Goal: Task Accomplishment & Management: Use online tool/utility

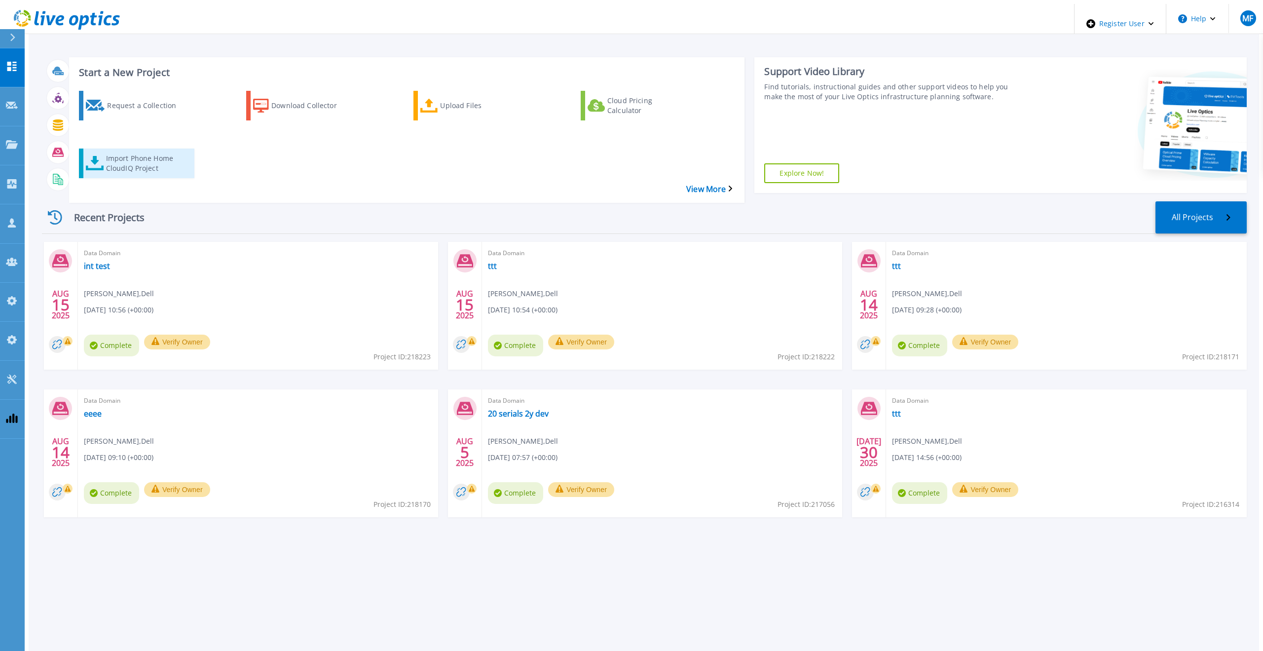
click at [118, 151] on div "Import Phone Home CloudIQ Project" at bounding box center [145, 163] width 79 height 25
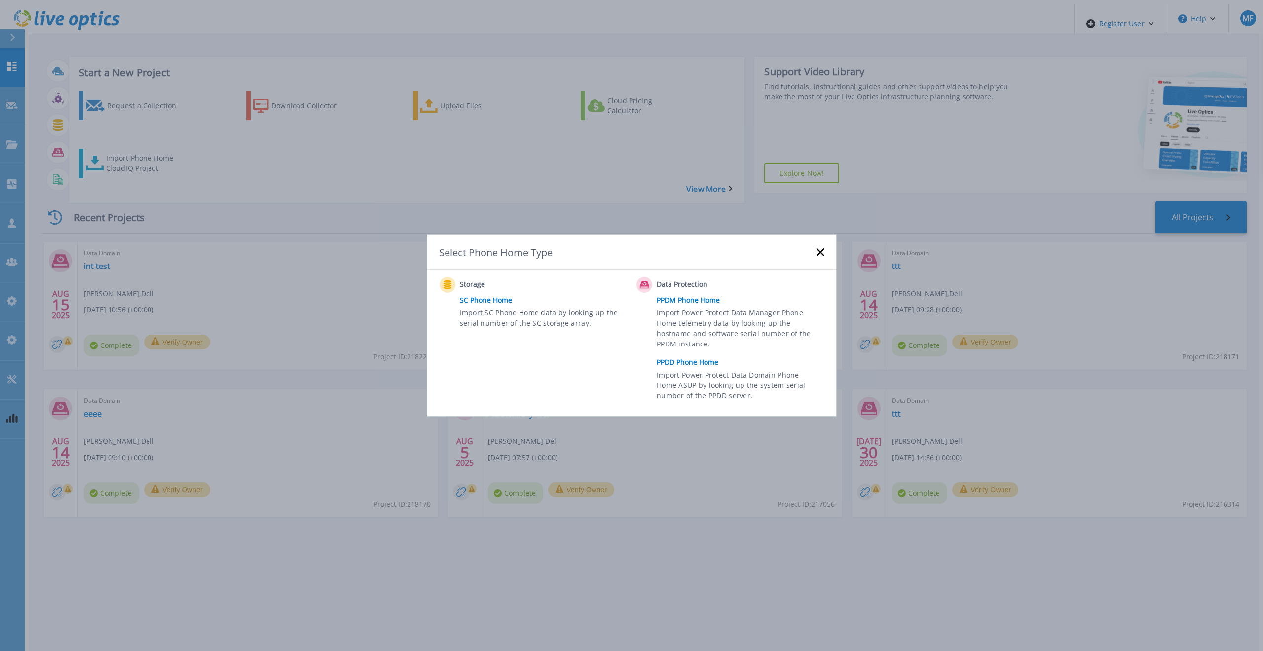
click at [685, 363] on link "PPDD Phone Home" at bounding box center [743, 362] width 172 height 15
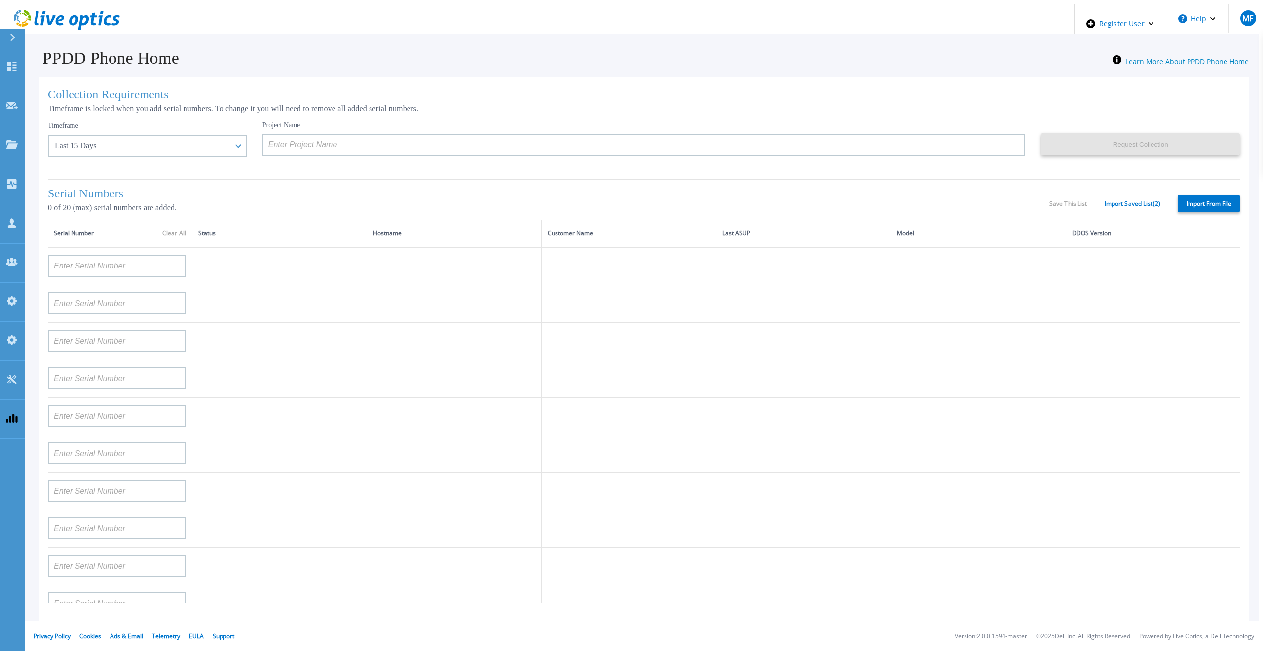
click at [1213, 199] on label "Import From File" at bounding box center [1209, 203] width 62 height 17
click at [0, 0] on input "Import From File" at bounding box center [0, 0] width 0 height 0
type input "APM00211700095"
type input "APX00232503747"
type input "APM00214914093"
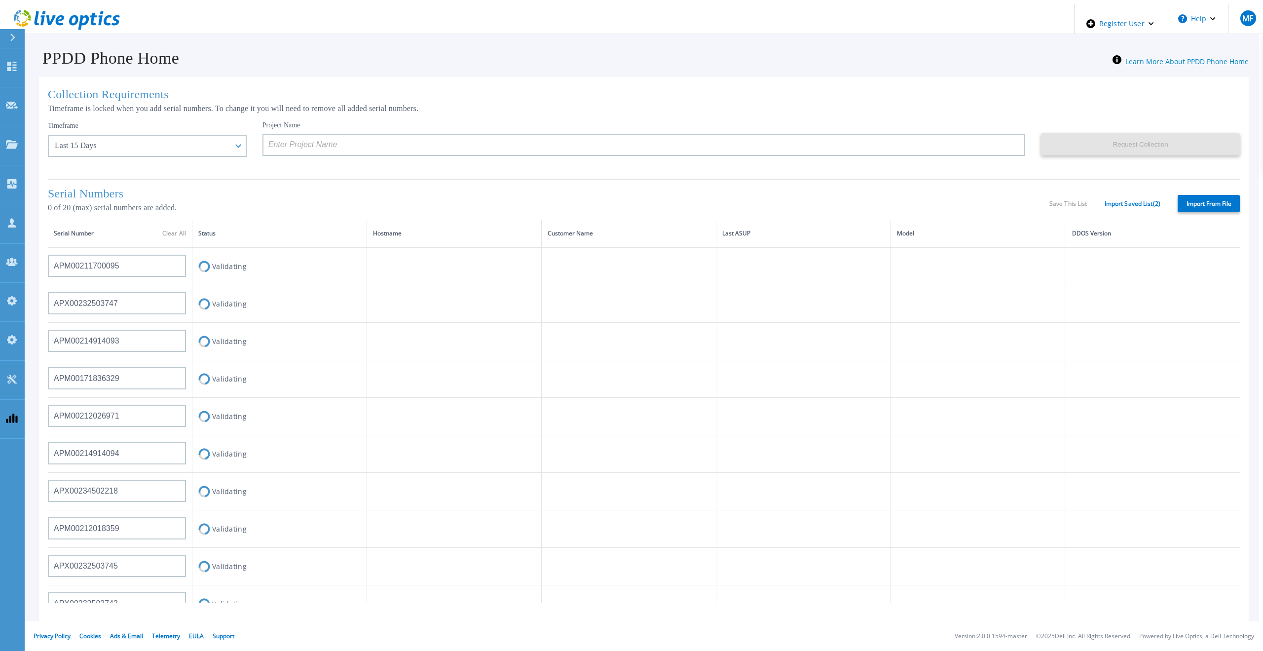
type input "APM00171836329"
type input "APM00212026971"
type input "APM00214914094"
type input "APX00234502218"
type input "APM00212018359"
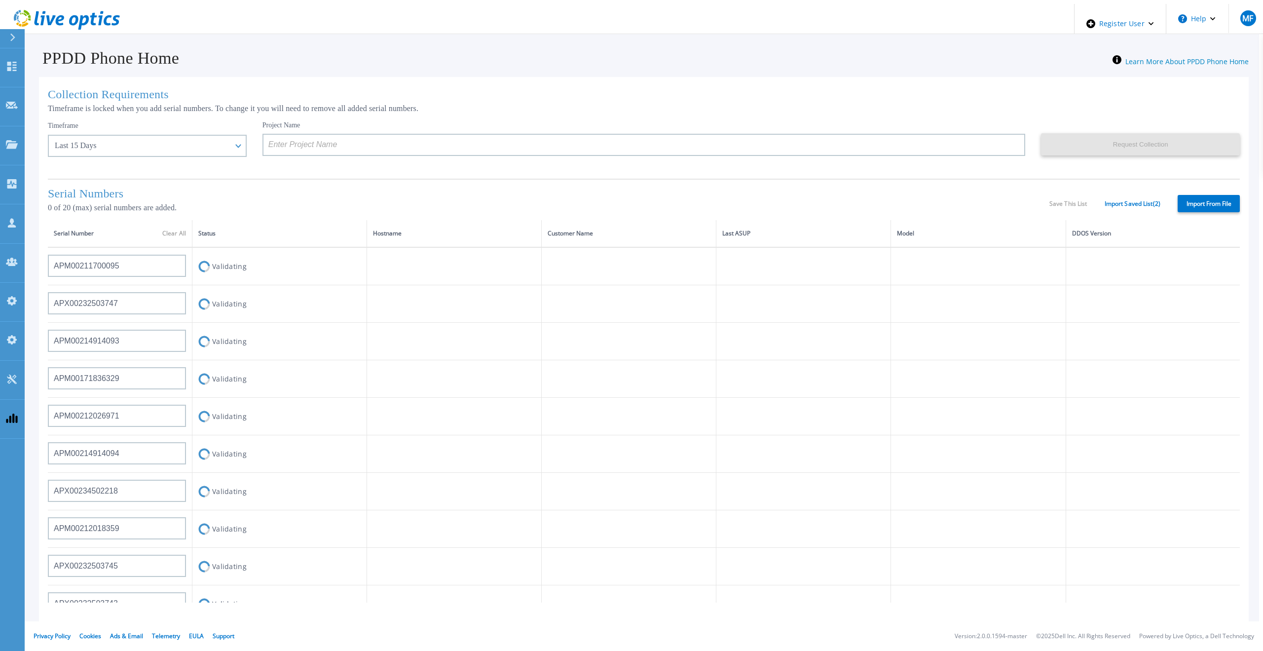
type input "APX00232503745"
type input "APX00232503743"
type input "APM00193603655"
type input "APM00212517749"
type input "APX00232503742"
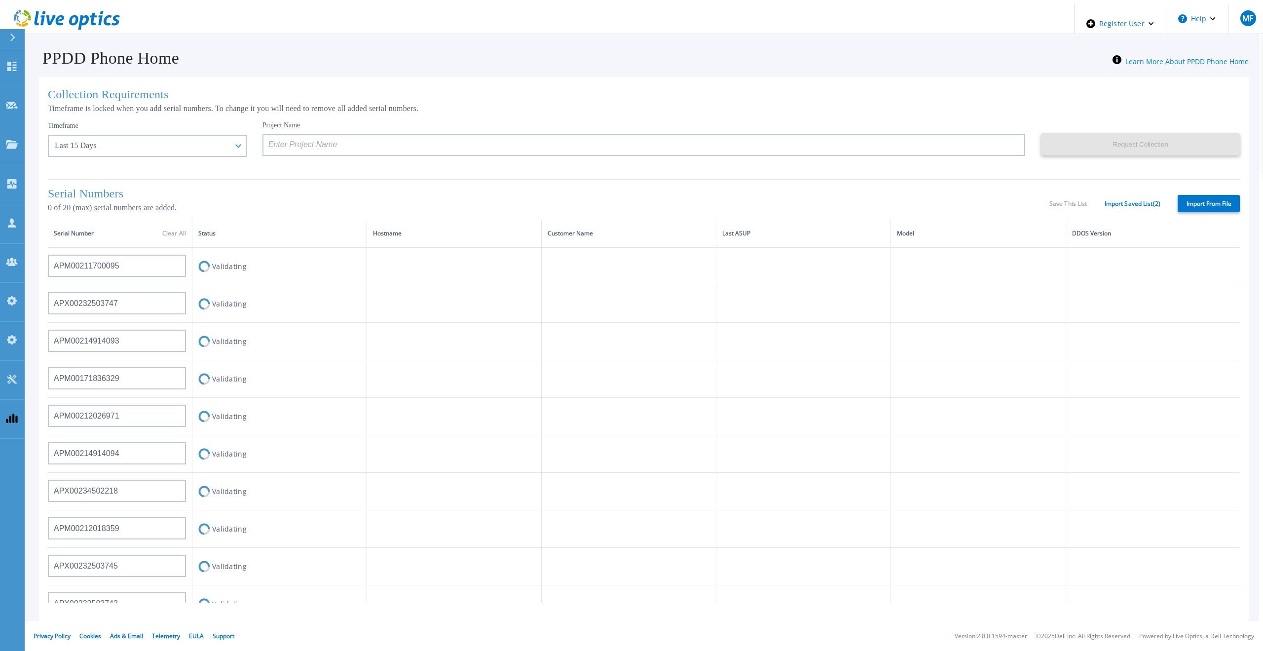
type input "APM00212702822"
type input "APM00212610953"
type input "APM00202614668"
type input "APM00212613652"
type input "APX00222101185"
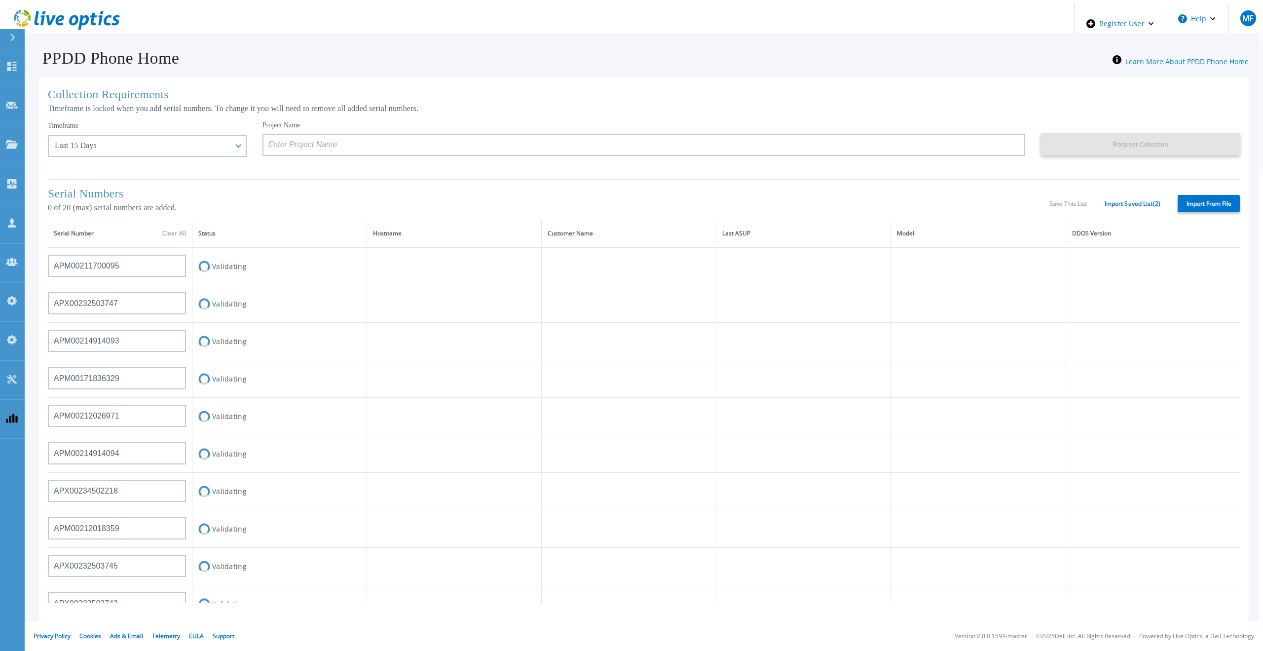
type input "AUDVUX6XJHDJFE"
type input "APM00133543104"
